Goal: Information Seeking & Learning: Learn about a topic

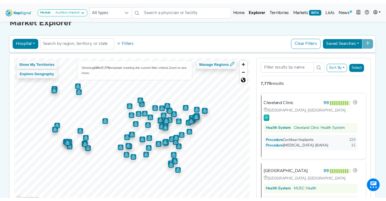
scroll to position [10, 0]
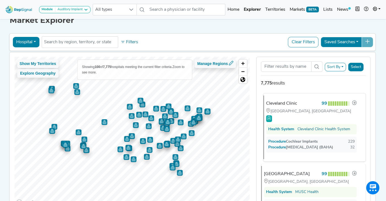
click at [281, 104] on div "Cleveland Clinic" at bounding box center [281, 103] width 31 height 7
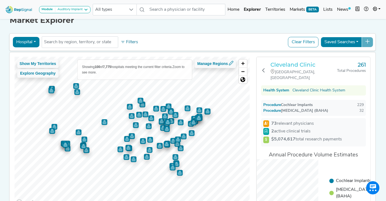
click at [291, 66] on h3 "Cleveland Clinic" at bounding box center [303, 64] width 67 height 7
click at [35, 42] on button "Hospital" at bounding box center [26, 42] width 27 height 10
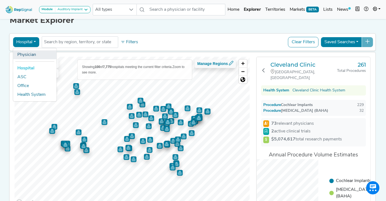
click at [33, 55] on link "Physician" at bounding box center [34, 54] width 43 height 9
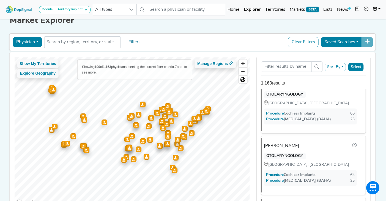
scroll to position [386, 0]
click at [286, 89] on div "Robert Yawn" at bounding box center [283, 85] width 35 height 7
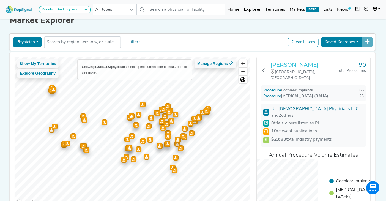
click at [290, 65] on h3 "[PERSON_NAME]" at bounding box center [303, 64] width 67 height 7
click at [80, 11] on div "Auditory Implant" at bounding box center [68, 9] width 27 height 4
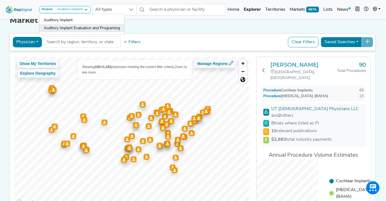
click at [74, 28] on link "Auditory Implant Evaluation and Programing" at bounding box center [81, 28] width 85 height 8
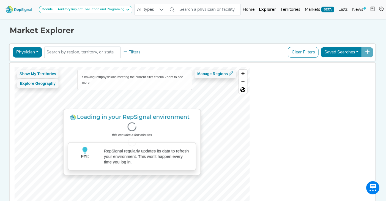
scroll to position [0, 0]
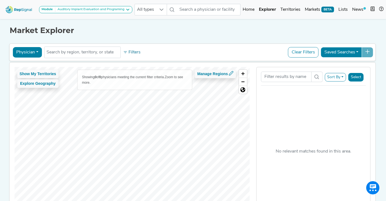
click at [36, 53] on button "Physician" at bounding box center [27, 52] width 29 height 10
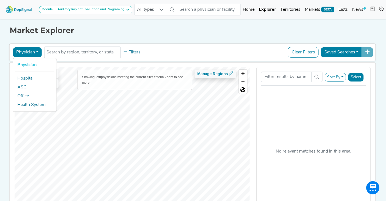
click at [32, 65] on link "Physician" at bounding box center [34, 65] width 43 height 9
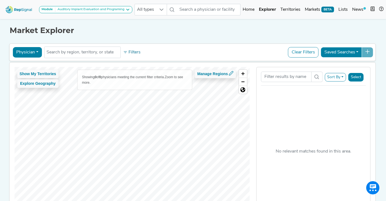
click at [36, 53] on button "Physician" at bounding box center [27, 52] width 29 height 10
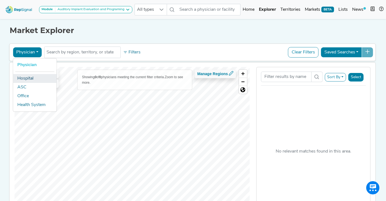
click at [33, 78] on link "Hospital" at bounding box center [34, 78] width 43 height 9
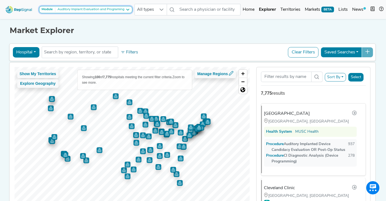
click at [91, 7] on button "Module Auditory Implant Evaluation and Programing" at bounding box center [85, 9] width 93 height 7
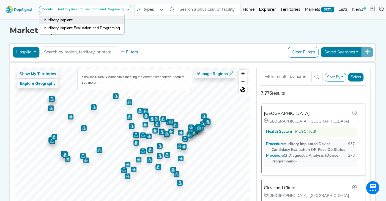
click at [83, 20] on link "Auditory Implant" at bounding box center [81, 20] width 85 height 8
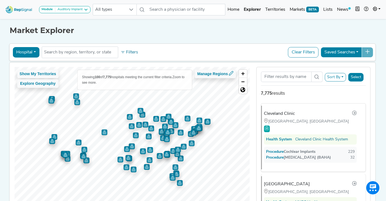
click at [36, 54] on button "Hospital" at bounding box center [26, 52] width 27 height 10
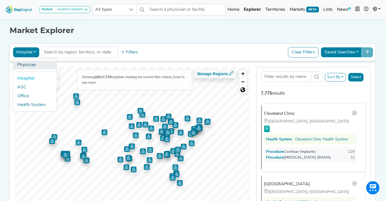
click at [30, 64] on link "Physician" at bounding box center [34, 65] width 43 height 9
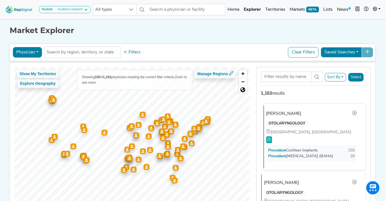
click at [283, 114] on div "[PERSON_NAME]" at bounding box center [283, 113] width 35 height 7
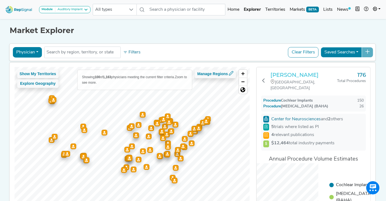
click at [296, 75] on h3 "[PERSON_NAME]" at bounding box center [303, 75] width 67 height 7
click at [263, 80] on icon at bounding box center [263, 80] width 4 height 4
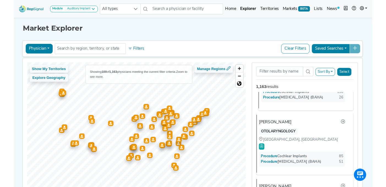
scroll to position [59, 0]
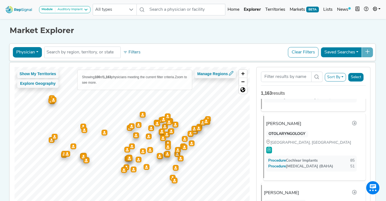
click at [288, 127] on div "John Mcelveen" at bounding box center [283, 124] width 35 height 7
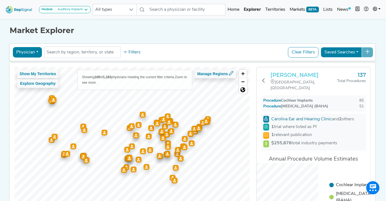
click at [296, 76] on h3 "John Mcelveen" at bounding box center [303, 75] width 67 height 7
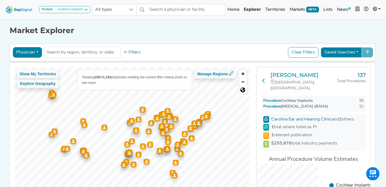
click at [262, 80] on icon at bounding box center [263, 80] width 4 height 4
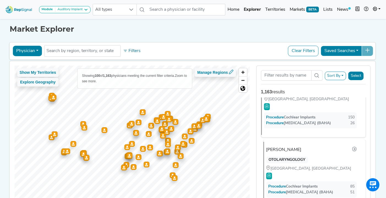
scroll to position [0, 0]
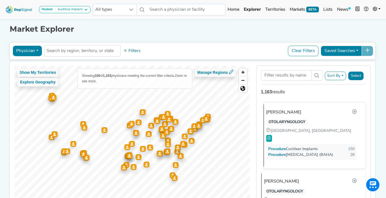
click at [281, 113] on div "[PERSON_NAME]" at bounding box center [283, 112] width 35 height 7
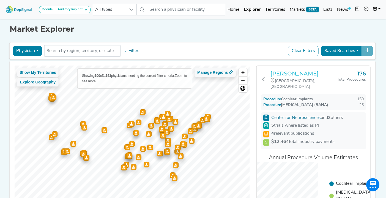
click at [290, 73] on h3 "[PERSON_NAME]" at bounding box center [303, 73] width 67 height 7
click at [129, 50] on button "Filters" at bounding box center [132, 50] width 20 height 9
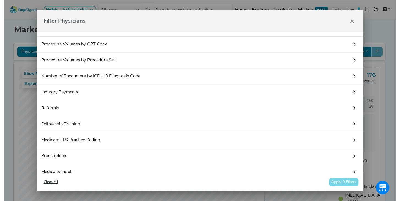
scroll to position [14, 0]
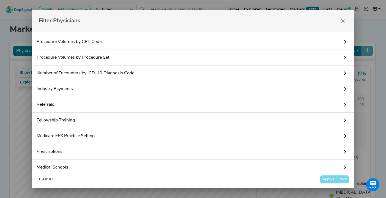
click at [95, 91] on link "Industry Payments" at bounding box center [193, 89] width 322 height 16
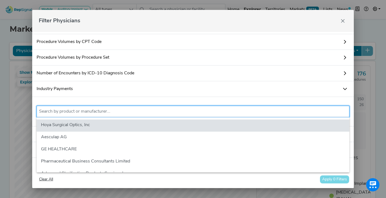
click at [89, 112] on input "text" at bounding box center [193, 111] width 308 height 7
type input "choc"
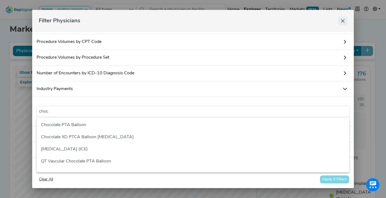
click at [343, 20] on icon "Close" at bounding box center [343, 21] width 4 height 4
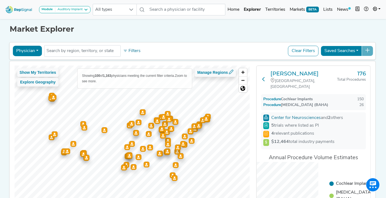
click at [263, 77] on icon at bounding box center [263, 79] width 4 height 4
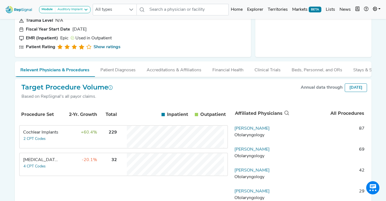
scroll to position [65, 0]
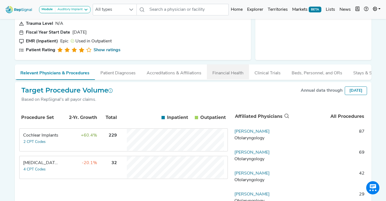
click at [225, 73] on button "Financial Health" at bounding box center [228, 71] width 42 height 15
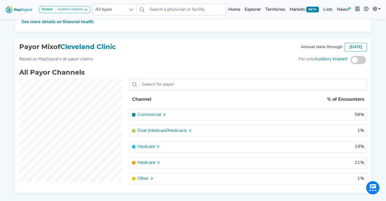
scroll to position [233, 0]
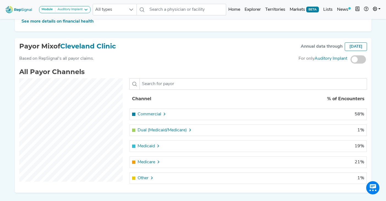
click at [362, 57] on span at bounding box center [358, 59] width 15 height 8
click at [351, 60] on input "checkbox" at bounding box center [351, 60] width 0 height 0
click at [363, 58] on span at bounding box center [358, 59] width 15 height 8
click at [351, 60] on input "checkbox" at bounding box center [351, 60] width 0 height 0
click at [363, 58] on span at bounding box center [358, 59] width 15 height 8
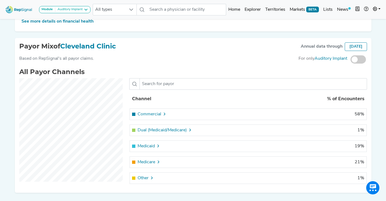
click at [351, 60] on input "checkbox" at bounding box center [351, 60] width 0 height 0
click at [366, 59] on div at bounding box center [359, 59] width 18 height 8
click at [364, 59] on span at bounding box center [358, 59] width 15 height 8
click at [351, 60] on input "checkbox" at bounding box center [351, 60] width 0 height 0
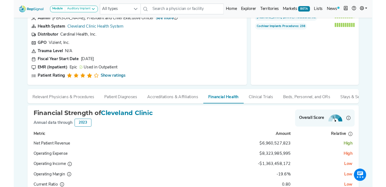
scroll to position [38, 0]
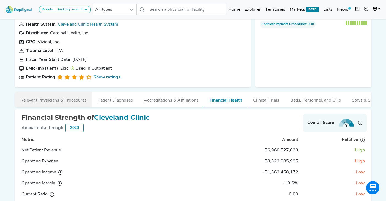
click at [58, 102] on button "Relevant Physicians & Procedures" at bounding box center [53, 99] width 77 height 15
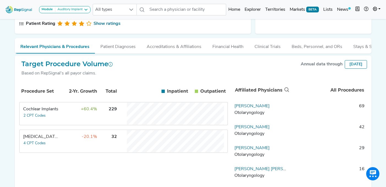
scroll to position [0, 0]
click at [70, 109] on td "+60.4%" at bounding box center [80, 113] width 36 height 22
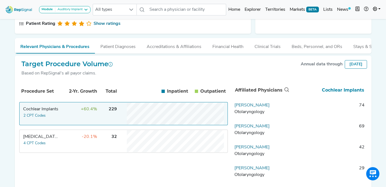
click at [73, 113] on td "+60.4%" at bounding box center [80, 113] width 36 height 22
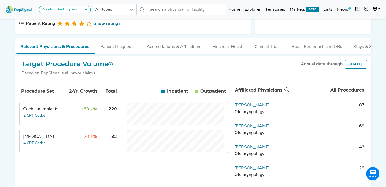
click at [73, 111] on td "+60.4%" at bounding box center [80, 113] width 36 height 22
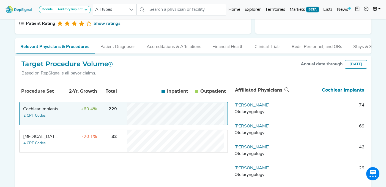
click at [75, 111] on td "+60.4%" at bounding box center [80, 113] width 36 height 22
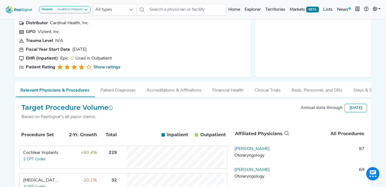
scroll to position [47, 0]
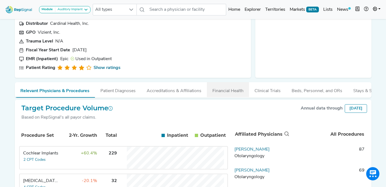
click at [228, 89] on button "Financial Health" at bounding box center [228, 89] width 42 height 15
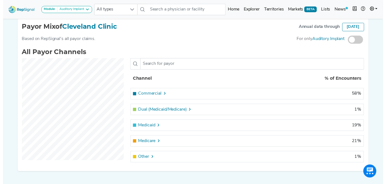
scroll to position [251, 0]
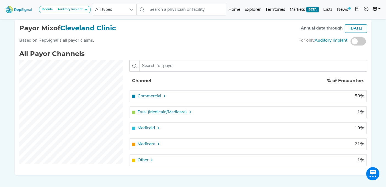
click at [149, 95] on span "Commercial" at bounding box center [150, 96] width 24 height 7
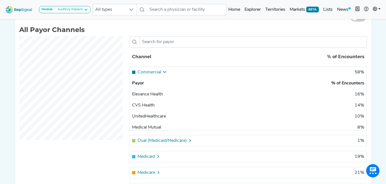
scroll to position [292, 0]
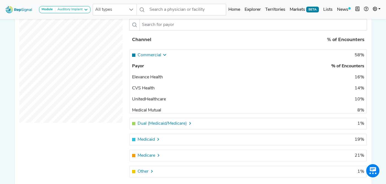
click at [156, 54] on span "Commercial" at bounding box center [150, 55] width 24 height 7
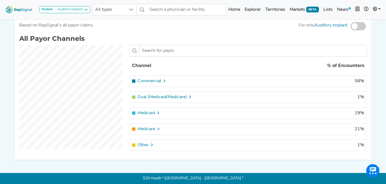
scroll to position [266, 0]
click at [148, 81] on span "Commercial" at bounding box center [150, 81] width 24 height 7
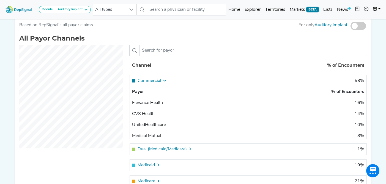
scroll to position [264, 0]
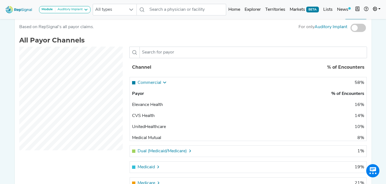
click at [356, 28] on span at bounding box center [358, 28] width 15 height 8
click at [351, 28] on input "checkbox" at bounding box center [351, 28] width 0 height 0
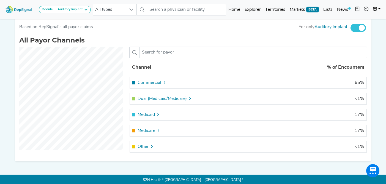
click at [151, 81] on span "Commercial" at bounding box center [150, 82] width 24 height 7
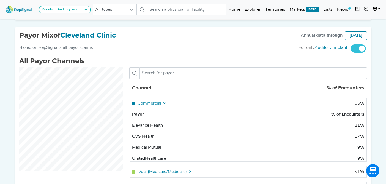
scroll to position [242, 0]
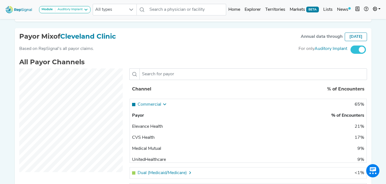
click at [361, 50] on span at bounding box center [358, 49] width 15 height 8
click at [351, 50] on input "checkbox" at bounding box center [351, 50] width 0 height 0
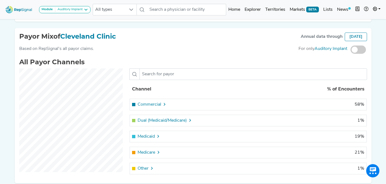
click at [361, 50] on span at bounding box center [358, 49] width 15 height 8
click at [351, 50] on input "checkbox" at bounding box center [351, 50] width 0 height 0
click at [361, 50] on span at bounding box center [358, 49] width 15 height 8
click at [351, 50] on input "checkbox" at bounding box center [351, 50] width 0 height 0
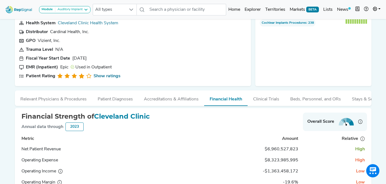
scroll to position [31, 0]
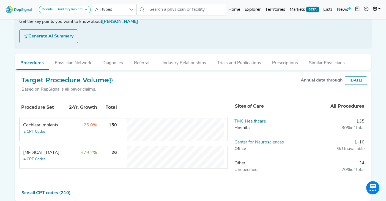
scroll to position [77, 0]
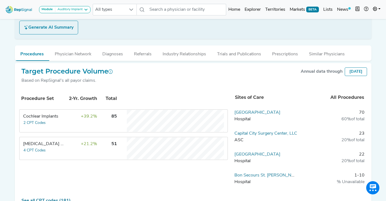
scroll to position [92, 0]
click at [70, 117] on td "+39.2%" at bounding box center [80, 121] width 36 height 22
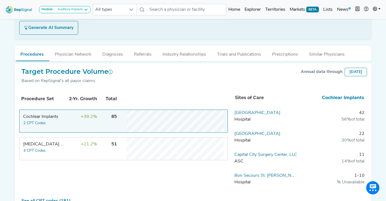
click at [70, 119] on td "+39.2%" at bounding box center [80, 121] width 36 height 22
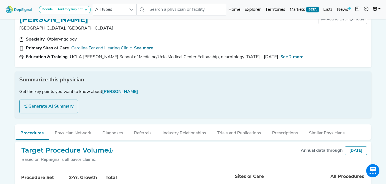
scroll to position [14, 0]
click at [142, 132] on button "Referrals" at bounding box center [143, 131] width 29 height 15
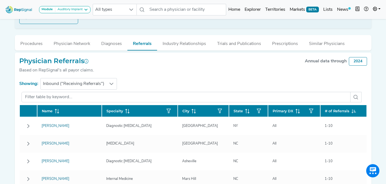
scroll to position [116, 0]
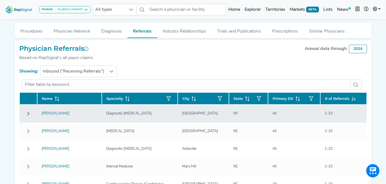
click at [28, 111] on icon "Row Collapsed" at bounding box center [28, 113] width 4 height 4
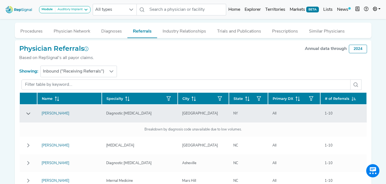
click at [25, 114] on button "Row Expanded" at bounding box center [28, 113] width 9 height 9
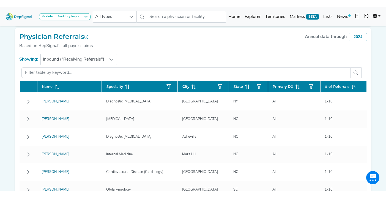
scroll to position [114, 0]
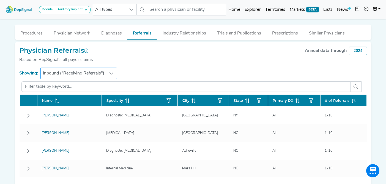
click at [103, 72] on span "Inbound ("Receiving Referrals")" at bounding box center [74, 73] width 66 height 11
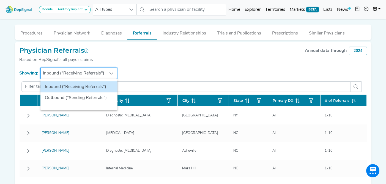
click at [154, 66] on div "Physician Referrals Based on RepSignal's all payor claims. Annual data through …" at bounding box center [193, 57] width 348 height 21
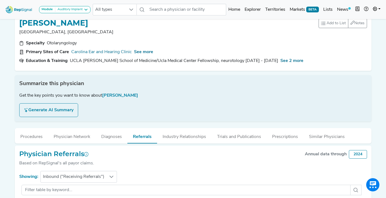
scroll to position [0, 0]
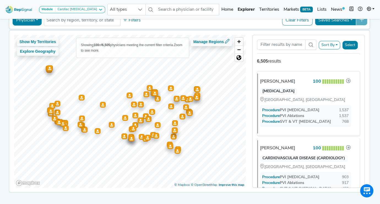
scroll to position [2303, 0]
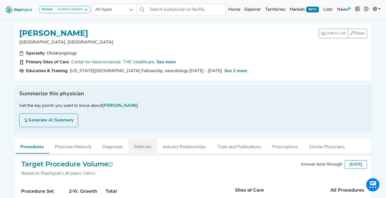
click at [142, 146] on button "Referrals" at bounding box center [143, 145] width 29 height 15
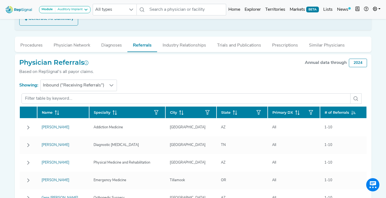
scroll to position [105, 0]
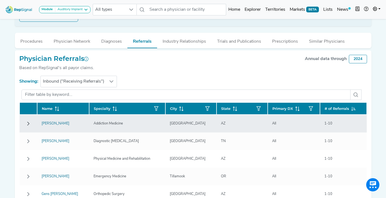
click at [30, 125] on icon "Row Collapsed" at bounding box center [28, 123] width 4 height 4
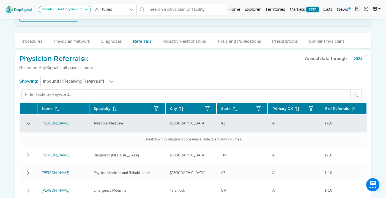
click at [28, 124] on icon "Row Expanded" at bounding box center [28, 123] width 4 height 4
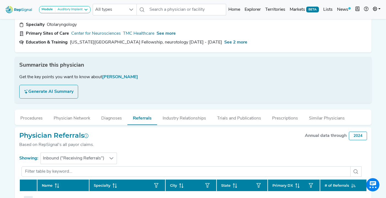
scroll to position [0, 0]
